Goal: Task Accomplishment & Management: Use online tool/utility

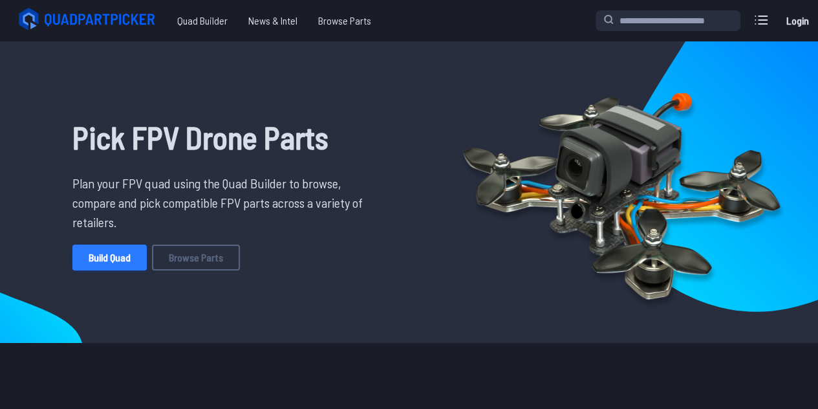
click at [125, 257] on link "Build Quad" at bounding box center [109, 258] width 74 height 26
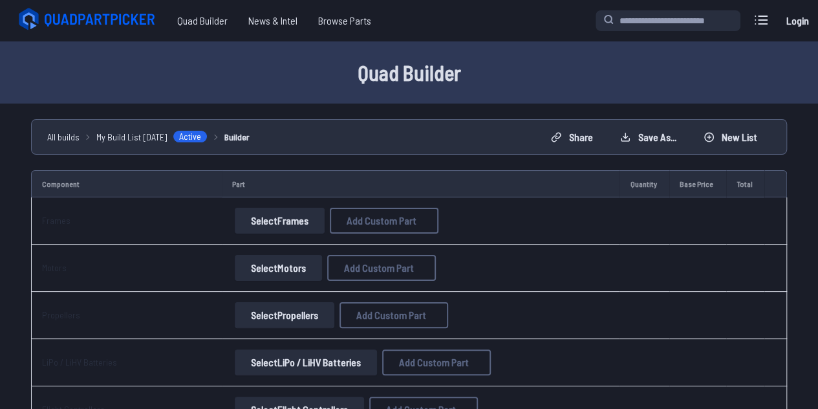
click at [288, 226] on button "Select Frames" at bounding box center [280, 221] width 90 height 26
click at [308, 226] on button "Select Frames" at bounding box center [280, 221] width 90 height 26
click at [295, 223] on button "Select Frames" at bounding box center [280, 221] width 90 height 26
